Goal: Task Accomplishment & Management: Manage account settings

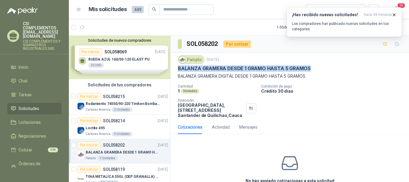
click at [35, 105] on span "Solicitudes" at bounding box center [29, 108] width 21 height 7
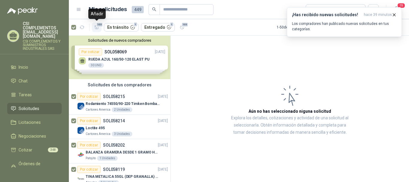
click at [96, 26] on span "103" at bounding box center [99, 24] width 7 height 5
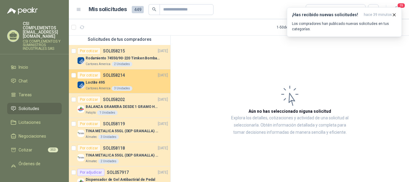
scroll to position [90, 0]
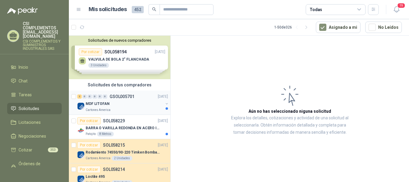
click at [121, 108] on div "Cartones America" at bounding box center [125, 109] width 78 height 5
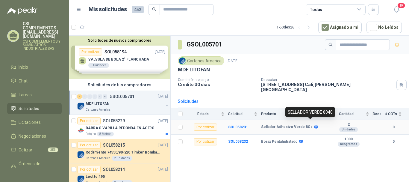
click at [314, 125] on icon at bounding box center [316, 127] width 4 height 4
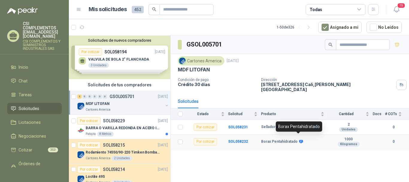
click at [300, 139] on icon at bounding box center [301, 141] width 4 height 4
drag, startPoint x: 257, startPoint y: 153, endPoint x: 273, endPoint y: 149, distance: 16.4
click at [258, 153] on div "GSOL005701 Cartones America [DATE] MDF LITOFAN Condición de pago Crédito 30 día…" at bounding box center [290, 110] width 239 height 148
click at [299, 140] on icon at bounding box center [301, 142] width 4 height 4
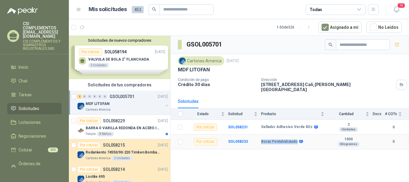
drag, startPoint x: 262, startPoint y: 137, endPoint x: 295, endPoint y: 140, distance: 34.0
click at [295, 140] on td "Borax Pentahidratado" at bounding box center [294, 142] width 67 height 15
click at [292, 153] on div "GSOL005701 Cartones America [DATE] MDF LITOFAN Condición de pago Crédito 30 día…" at bounding box center [290, 110] width 239 height 148
click at [123, 128] on p "BARRA O VARILLA REDONDA EN ACERO INOXIDABLE DE 2" O 50 MM" at bounding box center [123, 128] width 75 height 6
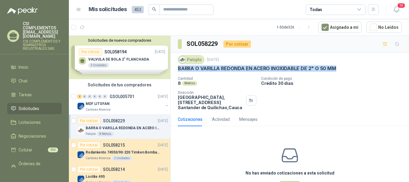
drag, startPoint x: 178, startPoint y: 67, endPoint x: 352, endPoint y: 73, distance: 174.5
click at [344, 72] on div "Patojito [DATE] BARRA O VARILLA REDONDA EN ACERO INOXIDABLE DE 2" O 50 MM Canti…" at bounding box center [290, 83] width 239 height 60
copy p "BARRA O VARILLA REDONDA EN ACERO INOXIDABLE DE 2" O 50 MM"
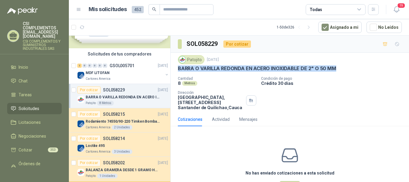
scroll to position [30, 0]
